Goal: Check status

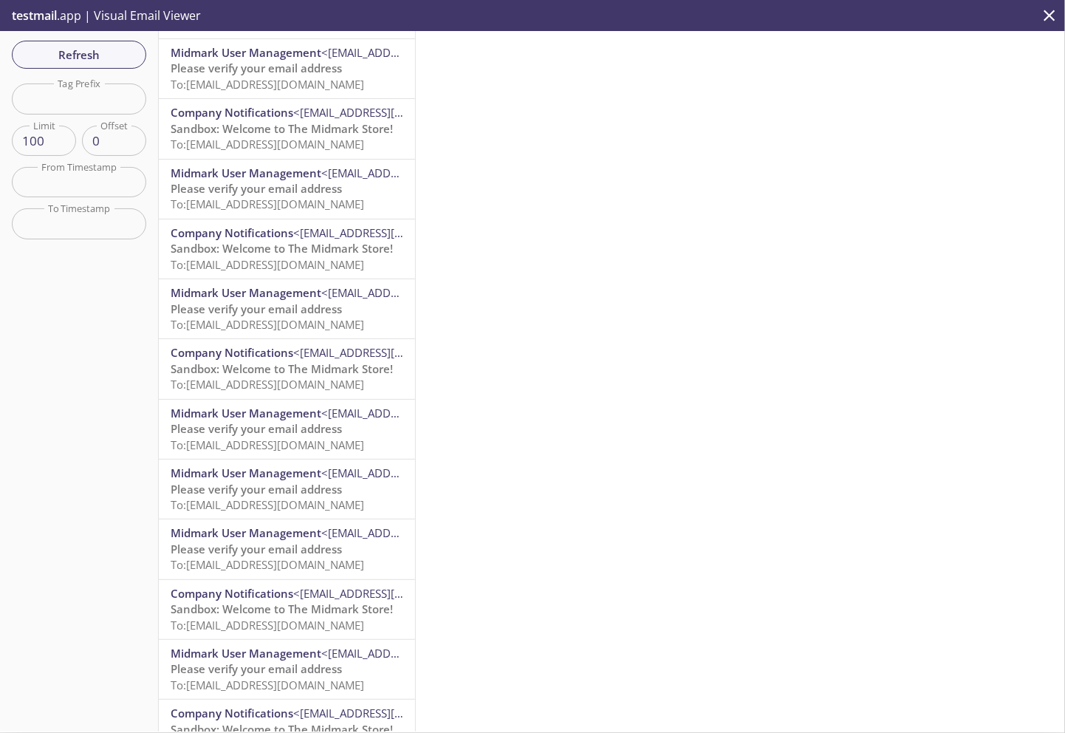
scroll to position [369, 0]
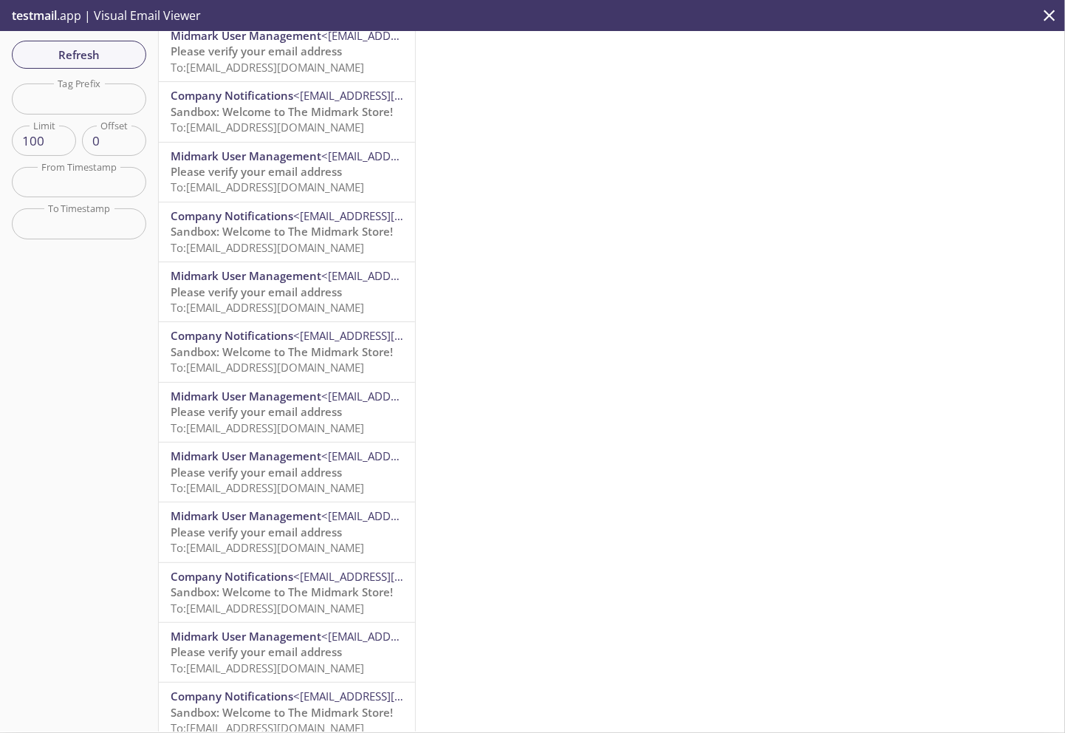
click at [318, 604] on span "To: [EMAIL_ADDRESS][DOMAIN_NAME]" at bounding box center [268, 608] width 194 height 15
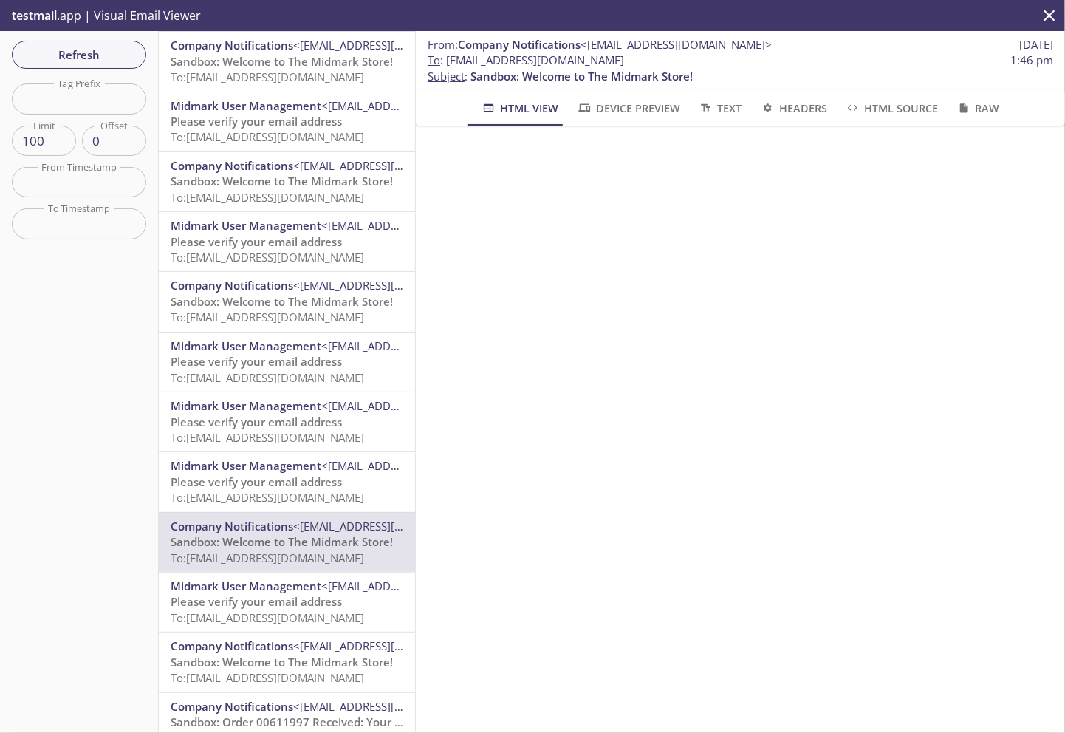
scroll to position [443, 0]
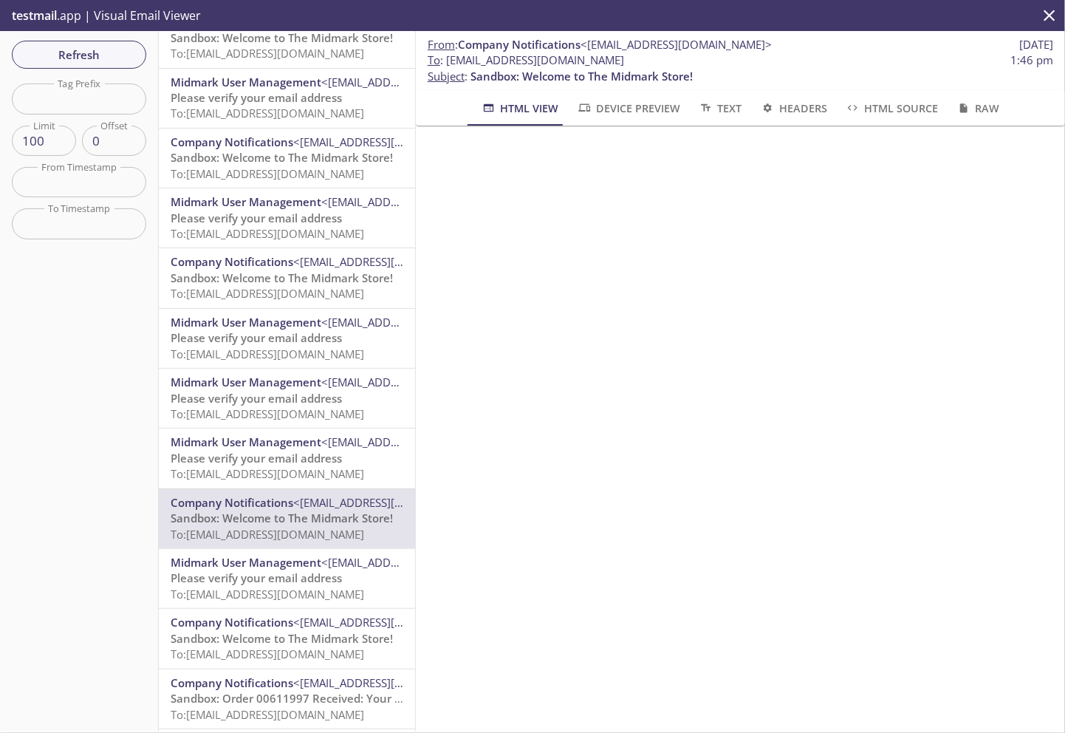
click at [327, 651] on span "To: [EMAIL_ADDRESS][DOMAIN_NAME]" at bounding box center [268, 653] width 194 height 15
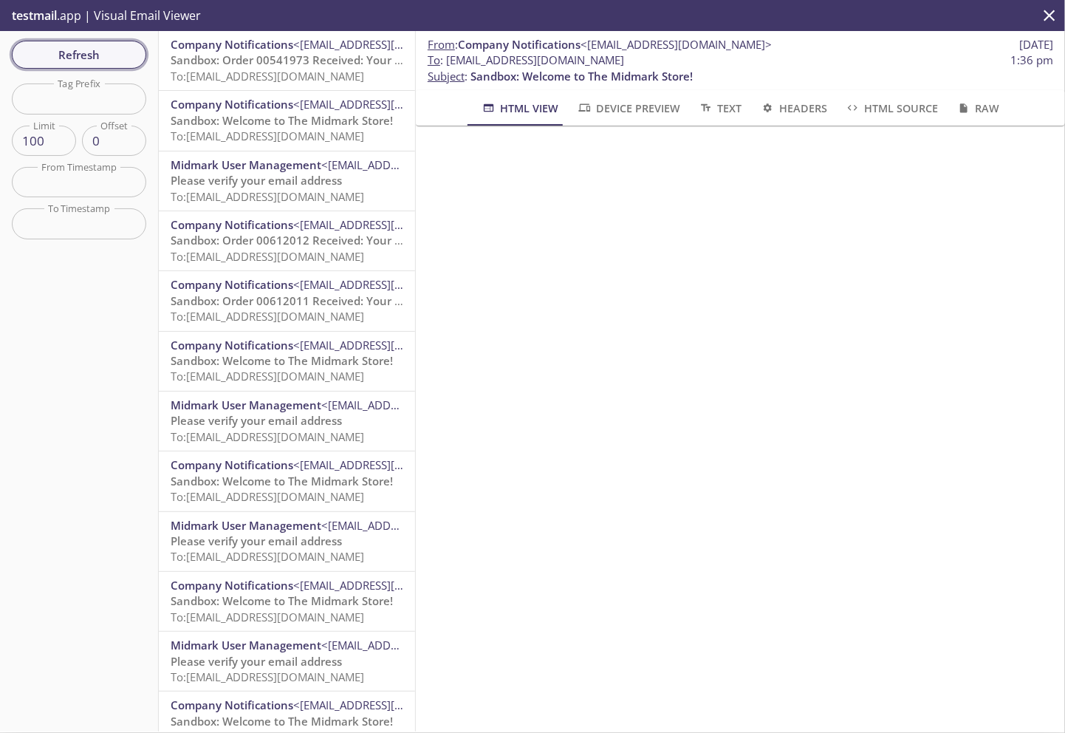
click at [87, 51] on span "Refresh" at bounding box center [79, 54] width 111 height 19
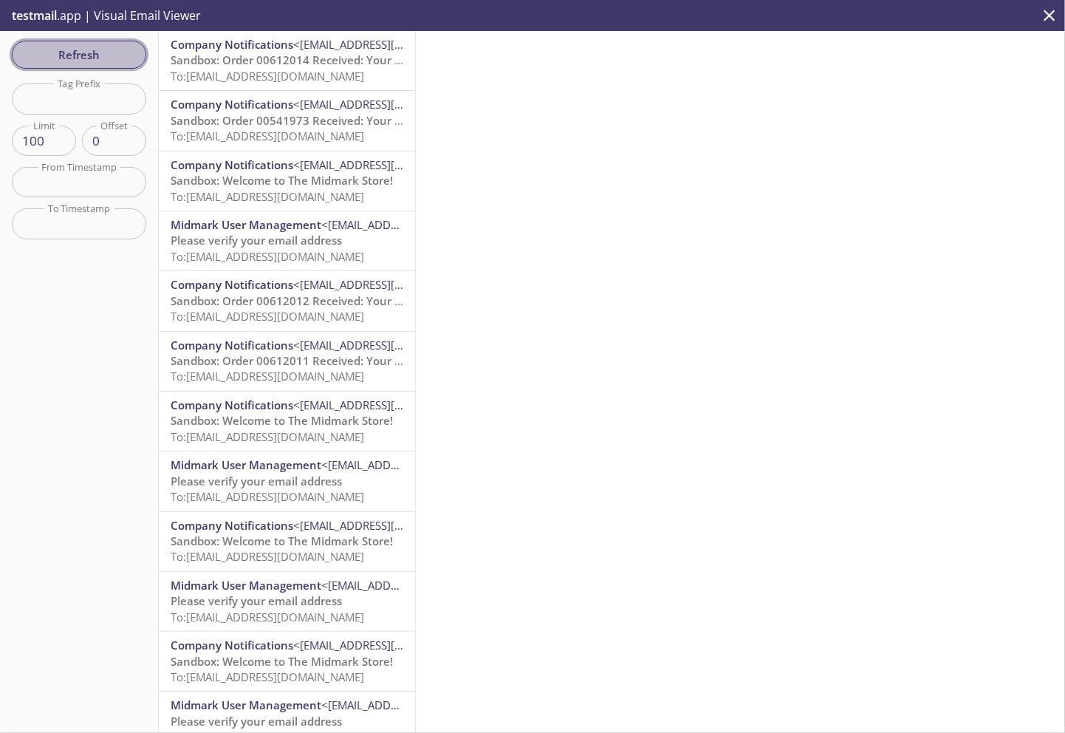
click at [82, 55] on span "Refresh" at bounding box center [79, 54] width 111 height 19
click at [74, 63] on span "Refresh" at bounding box center [79, 54] width 111 height 19
click at [329, 123] on span "Sandbox: Order 00612015 Received: Your order is being processed!" at bounding box center [348, 120] width 355 height 15
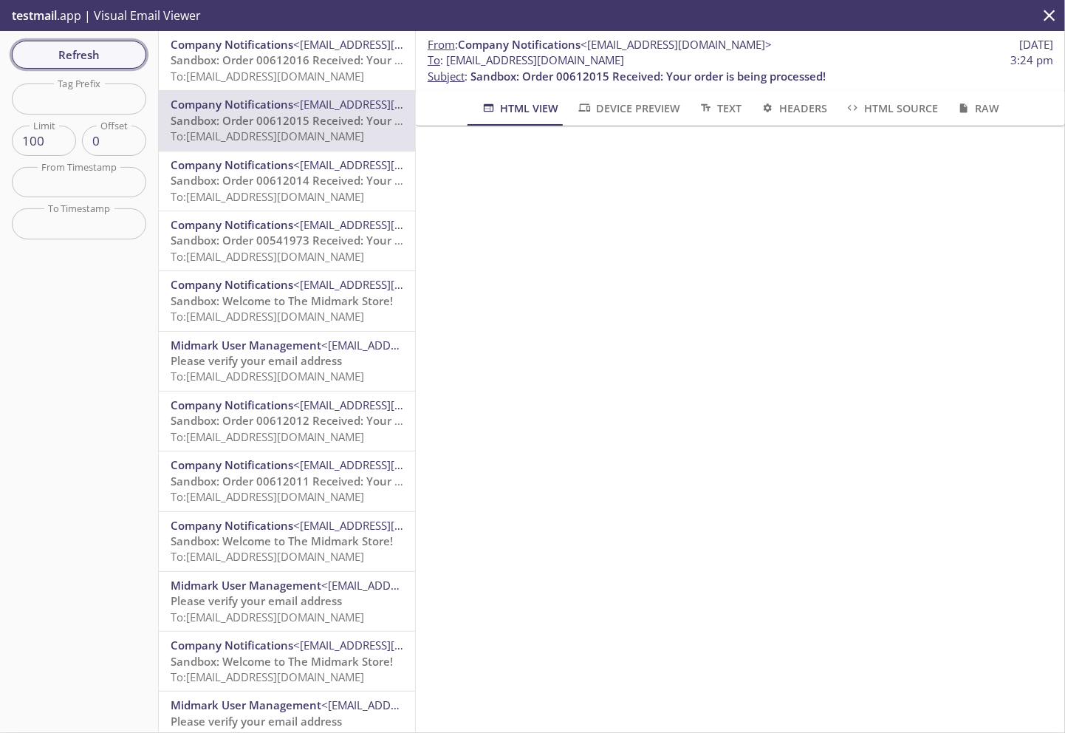
click at [77, 50] on span "Refresh" at bounding box center [79, 54] width 111 height 19
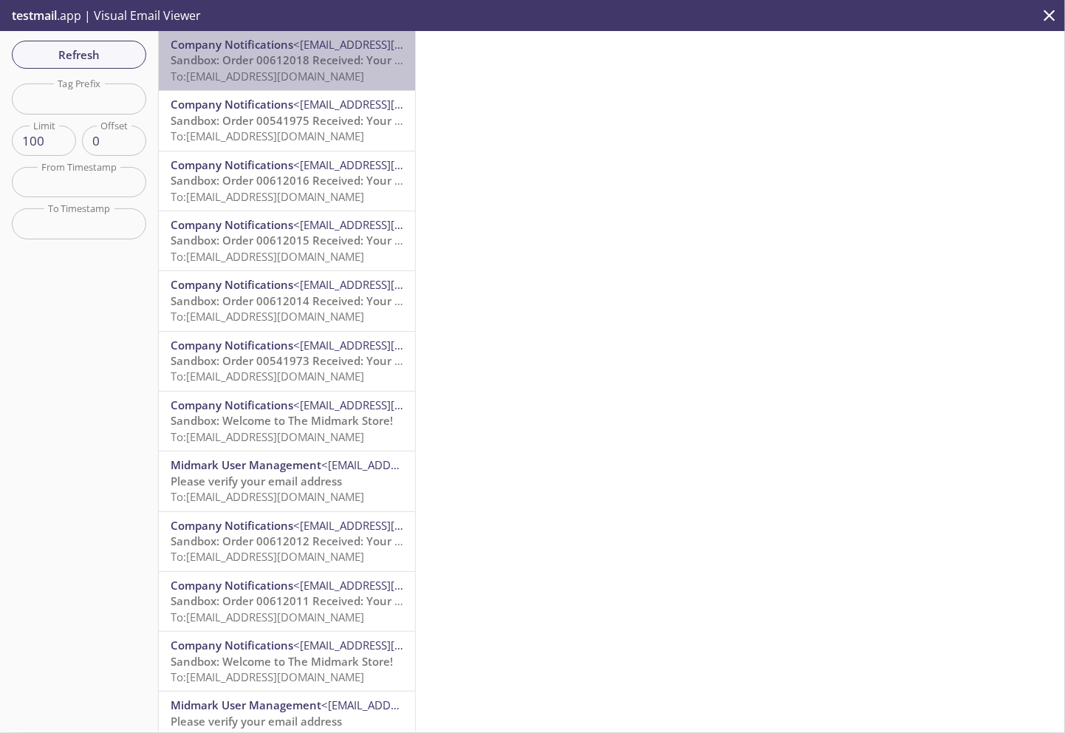
click at [291, 69] on span "To: [EMAIL_ADDRESS][DOMAIN_NAME]" at bounding box center [268, 76] width 194 height 15
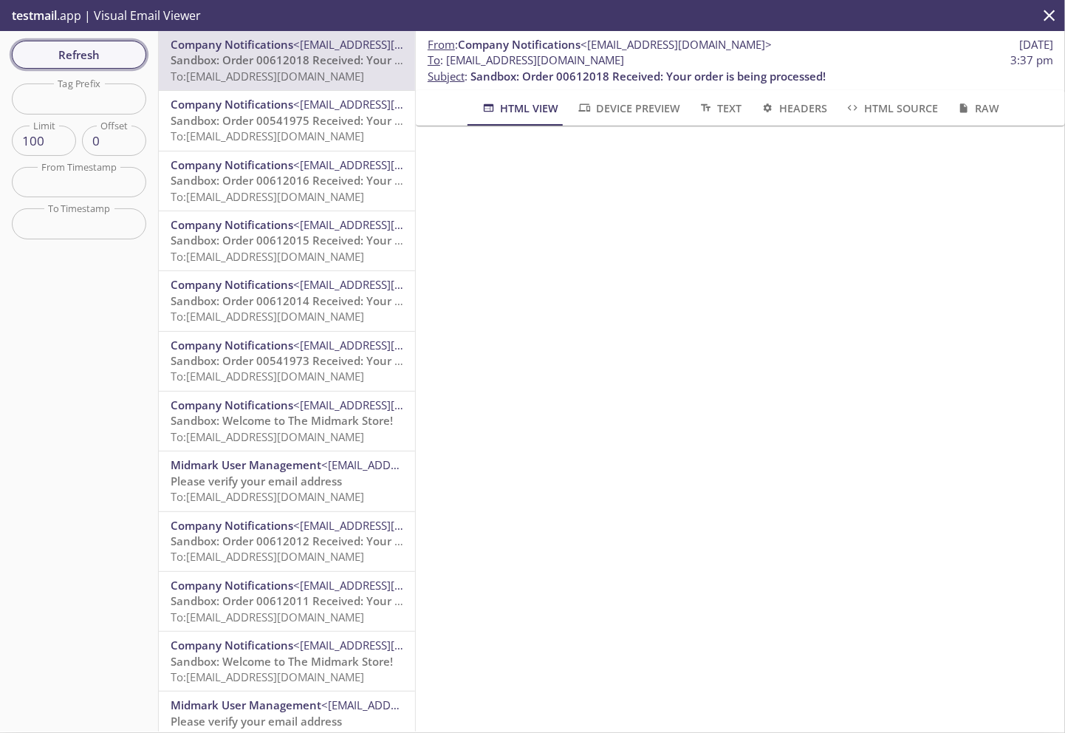
click at [82, 56] on span "Refresh" at bounding box center [79, 54] width 111 height 19
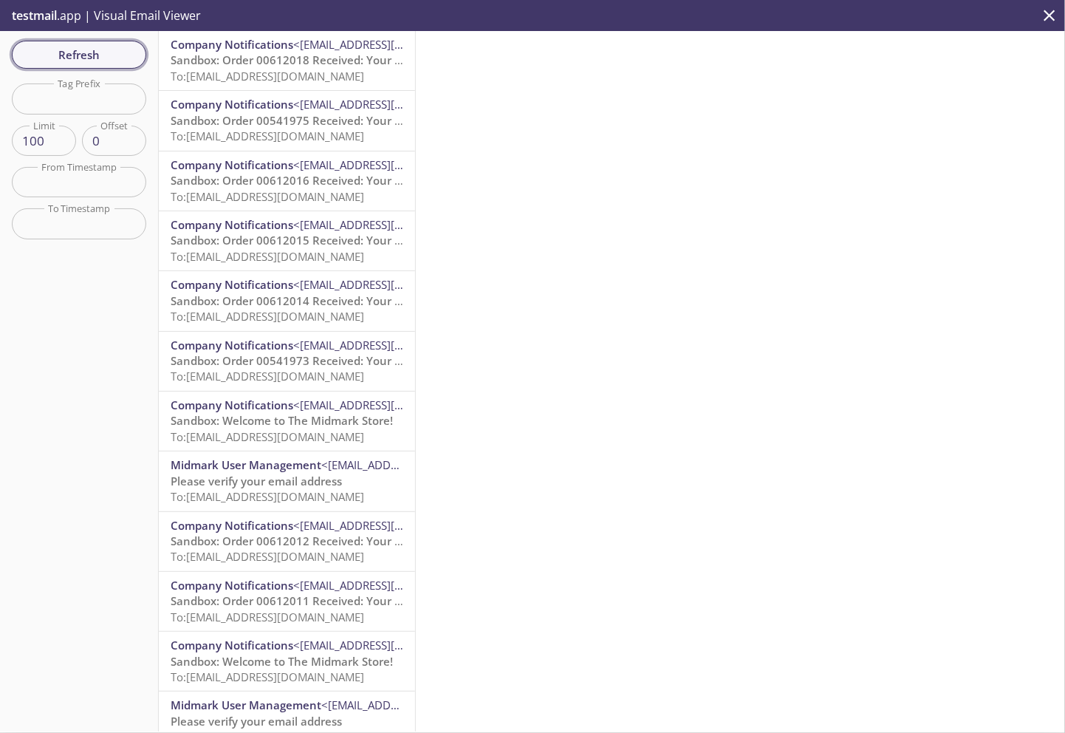
click at [86, 57] on span "Refresh" at bounding box center [79, 54] width 111 height 19
click at [314, 69] on span "To: [EMAIL_ADDRESS][DOMAIN_NAME]" at bounding box center [268, 76] width 194 height 15
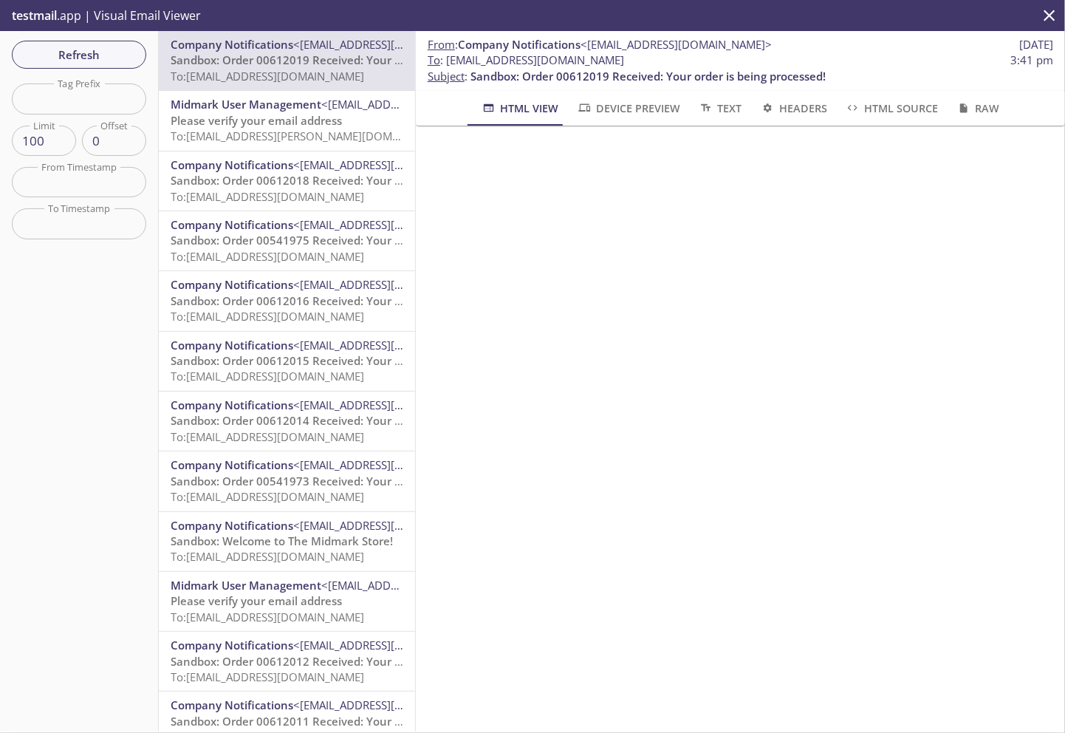
scroll to position [222, 0]
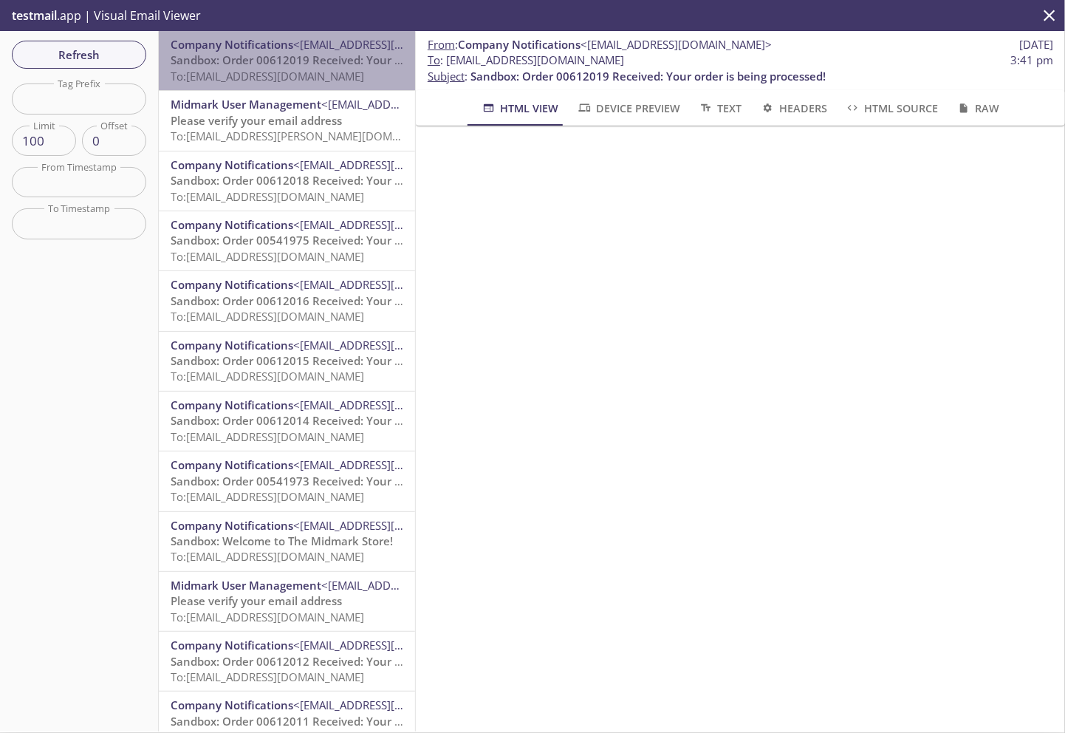
click at [328, 60] on span "Sandbox: Order 00612019 Received: Your order is being processed!" at bounding box center [348, 59] width 355 height 15
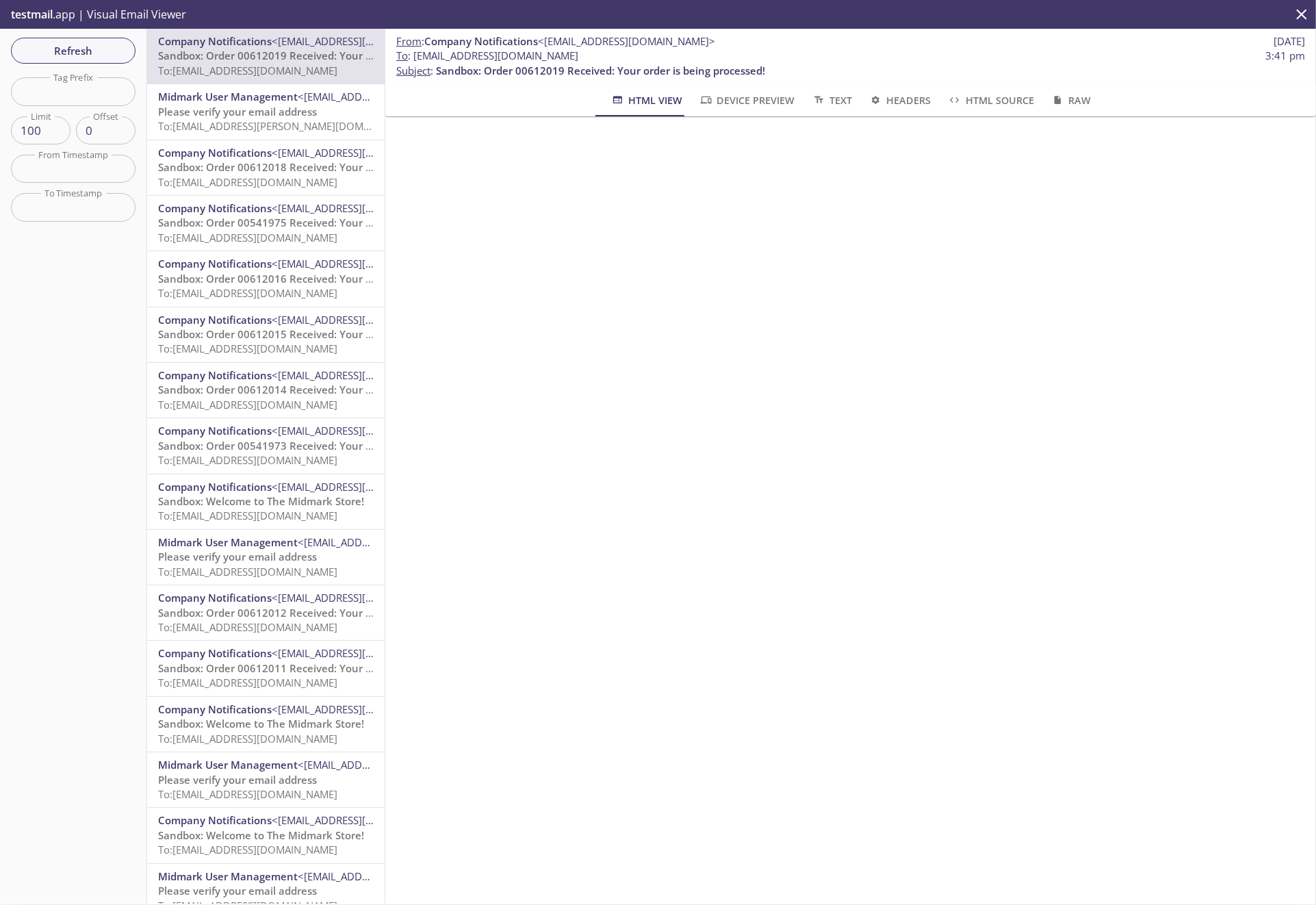
scroll to position [0, 0]
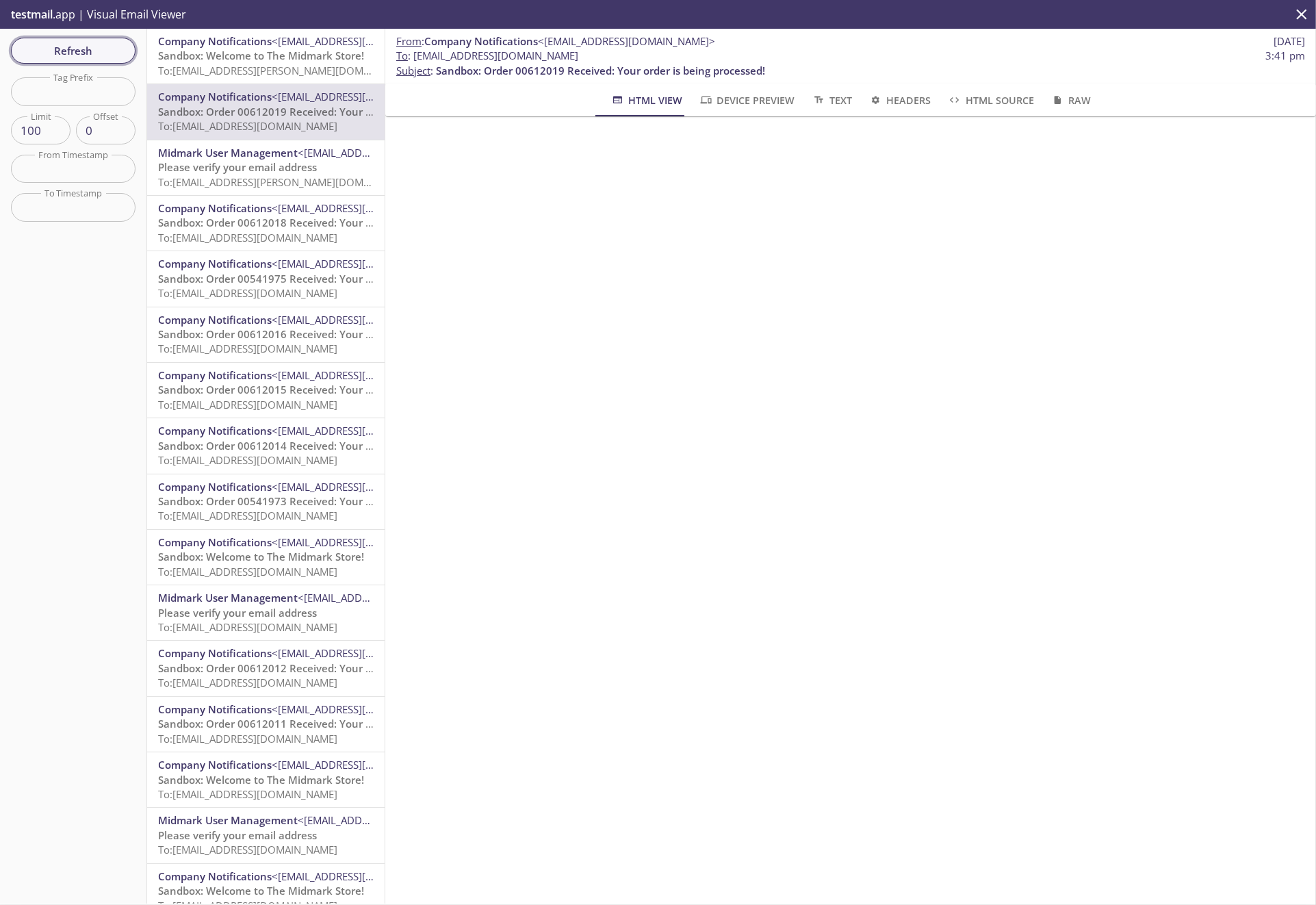
click at [72, 52] on span "Refresh" at bounding box center [73, 50] width 103 height 18
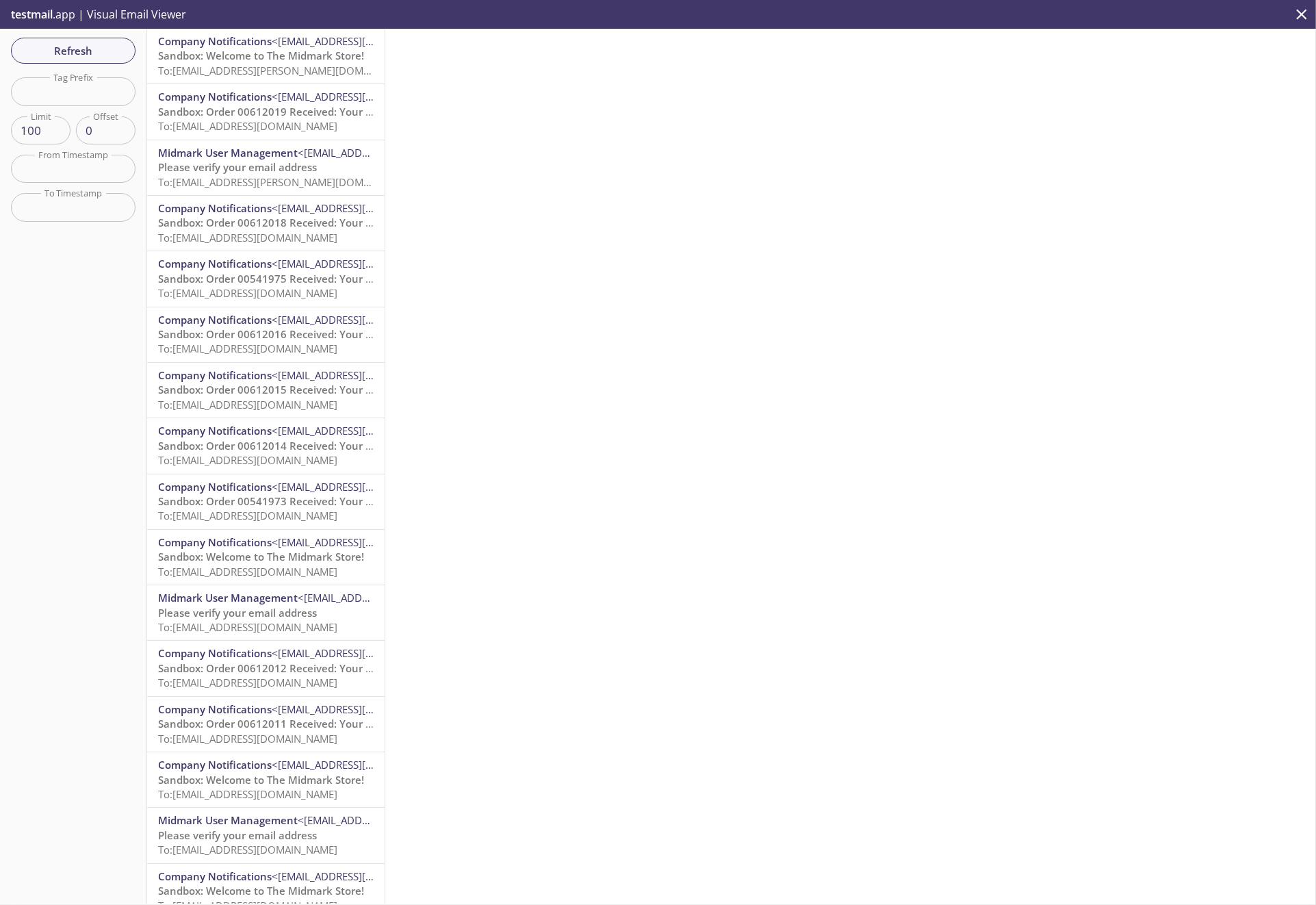
click at [247, 116] on span "Sandbox: Order 00612019 Received: Your order is being processed!" at bounding box center [322, 111] width 329 height 14
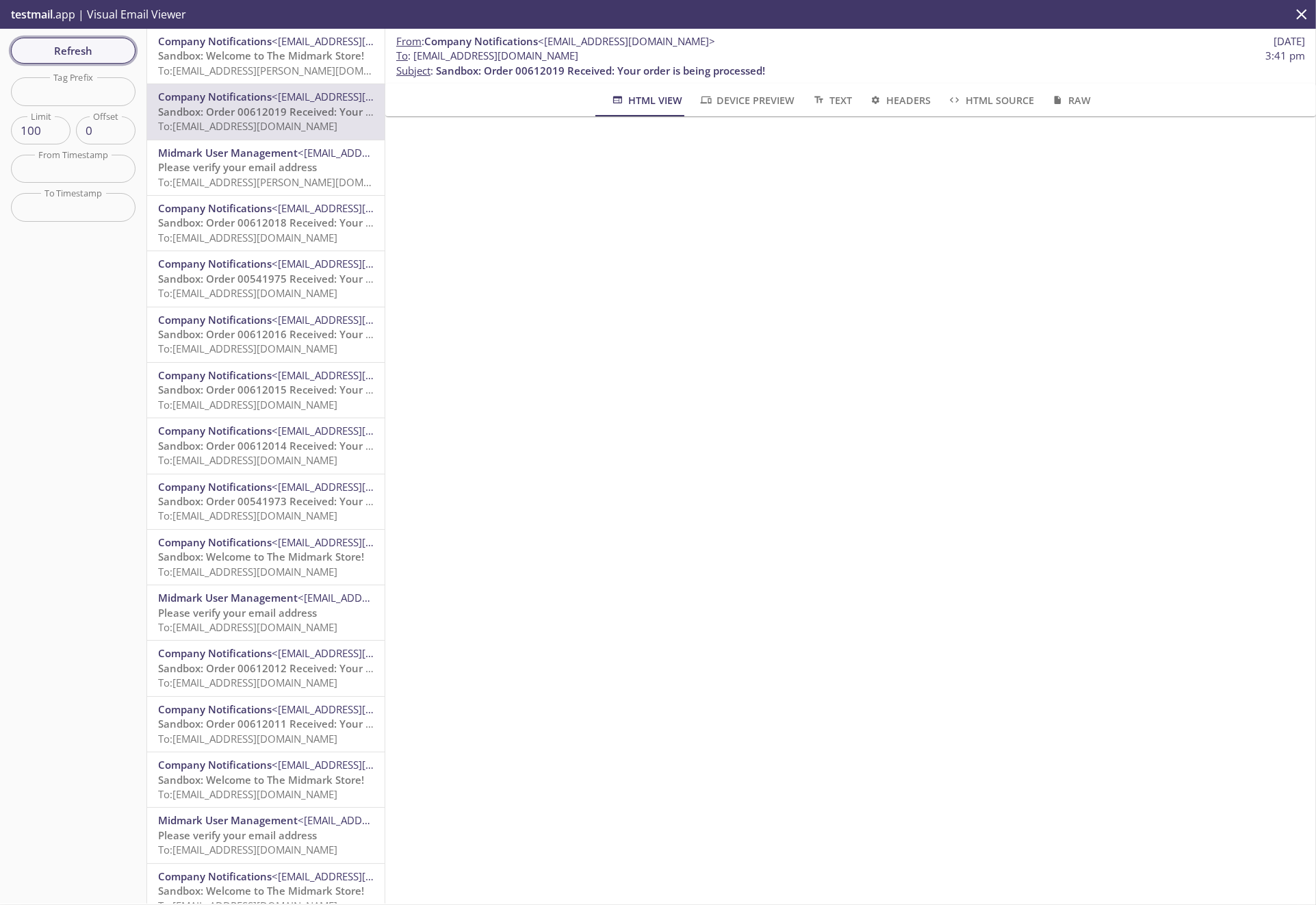
click at [61, 52] on span "Refresh" at bounding box center [73, 50] width 103 height 18
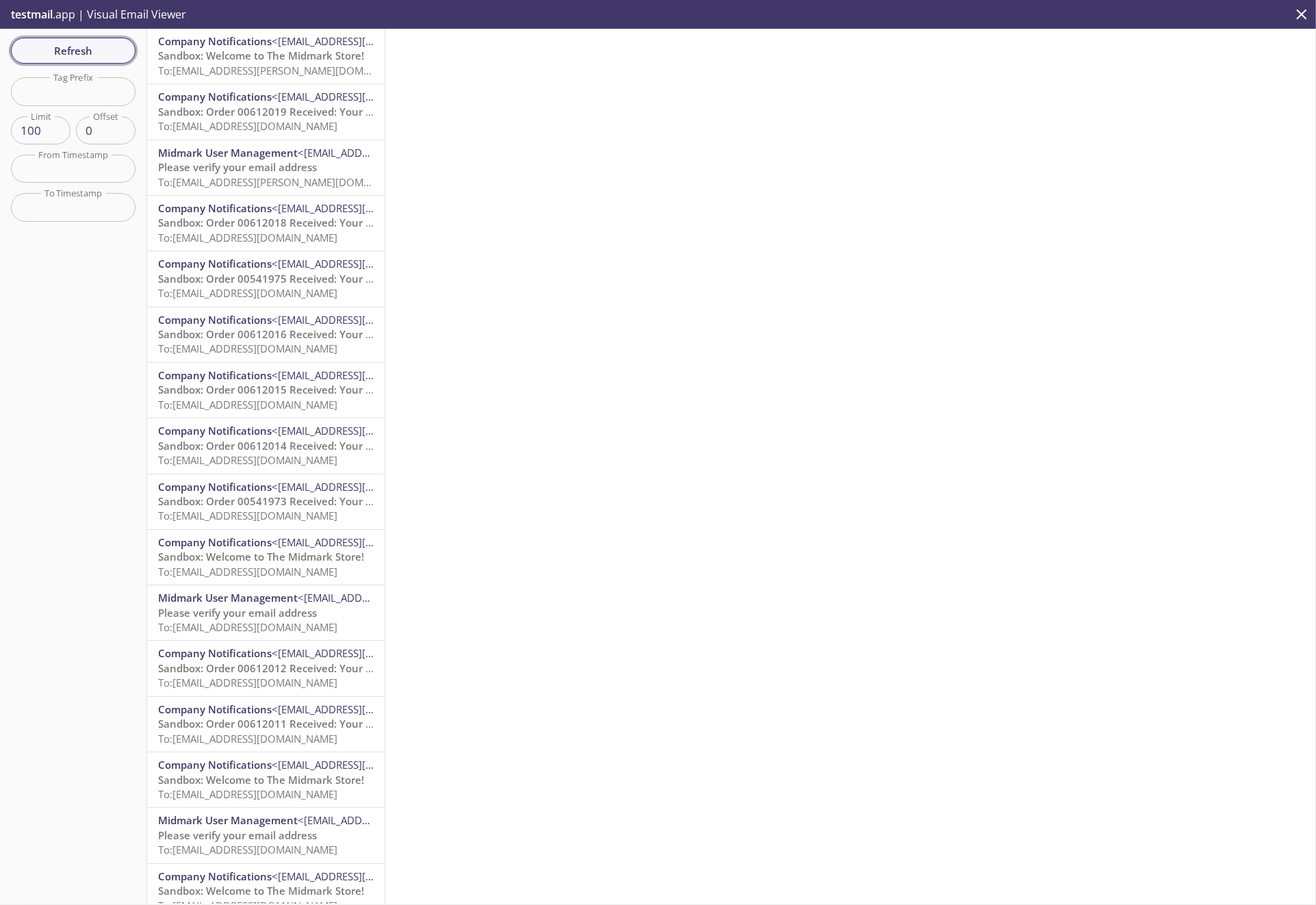
click at [51, 44] on span "Refresh" at bounding box center [73, 50] width 103 height 18
click at [86, 48] on span "Refresh" at bounding box center [73, 50] width 103 height 18
click at [277, 67] on span "To: [EMAIL_ADDRESS][DOMAIN_NAME]" at bounding box center [248, 70] width 180 height 14
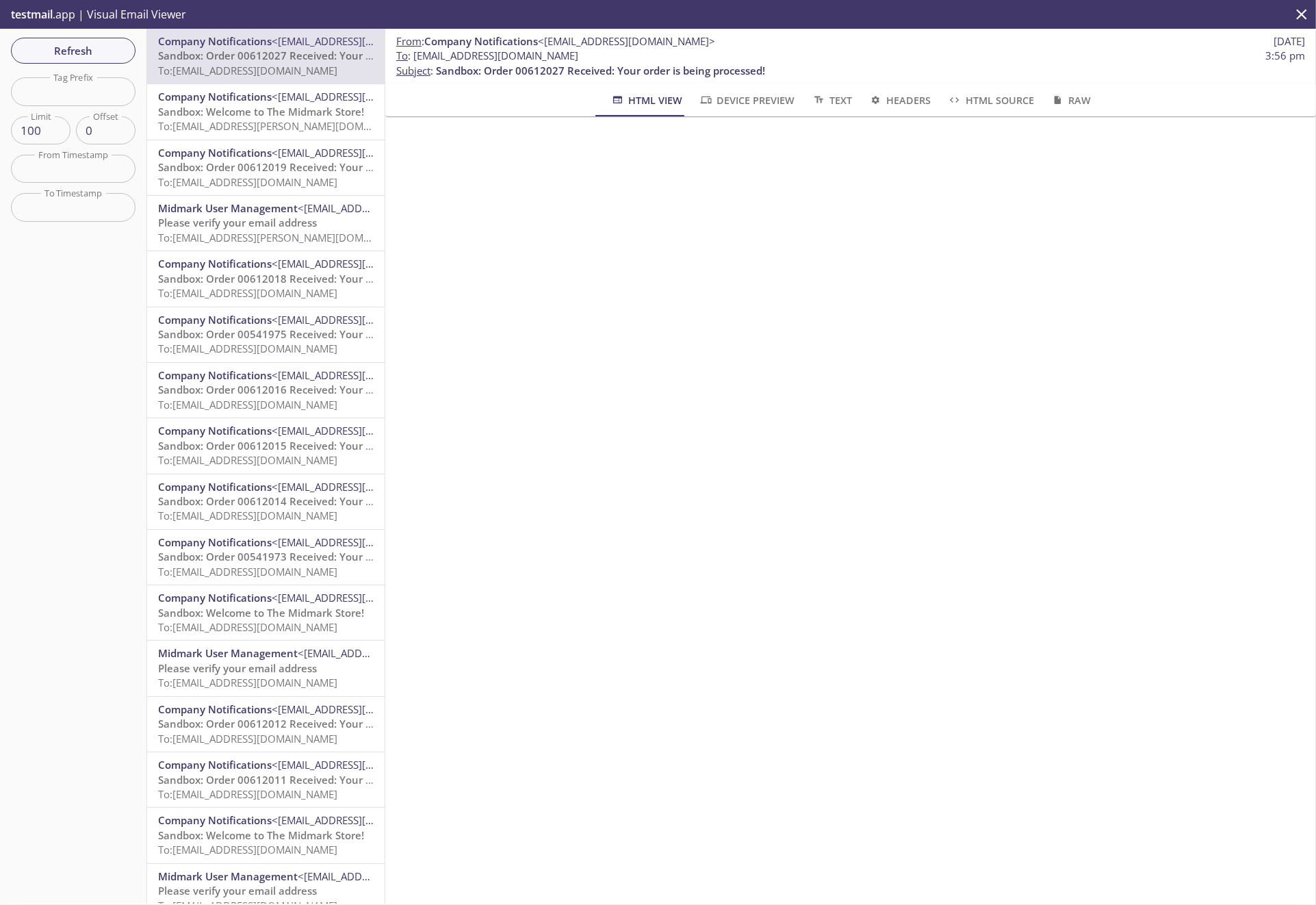
drag, startPoint x: 91, startPoint y: 48, endPoint x: 124, endPoint y: 58, distance: 34.5
click at [91, 48] on span "Refresh" at bounding box center [73, 50] width 103 height 18
